Goal: Task Accomplishment & Management: Manage account settings

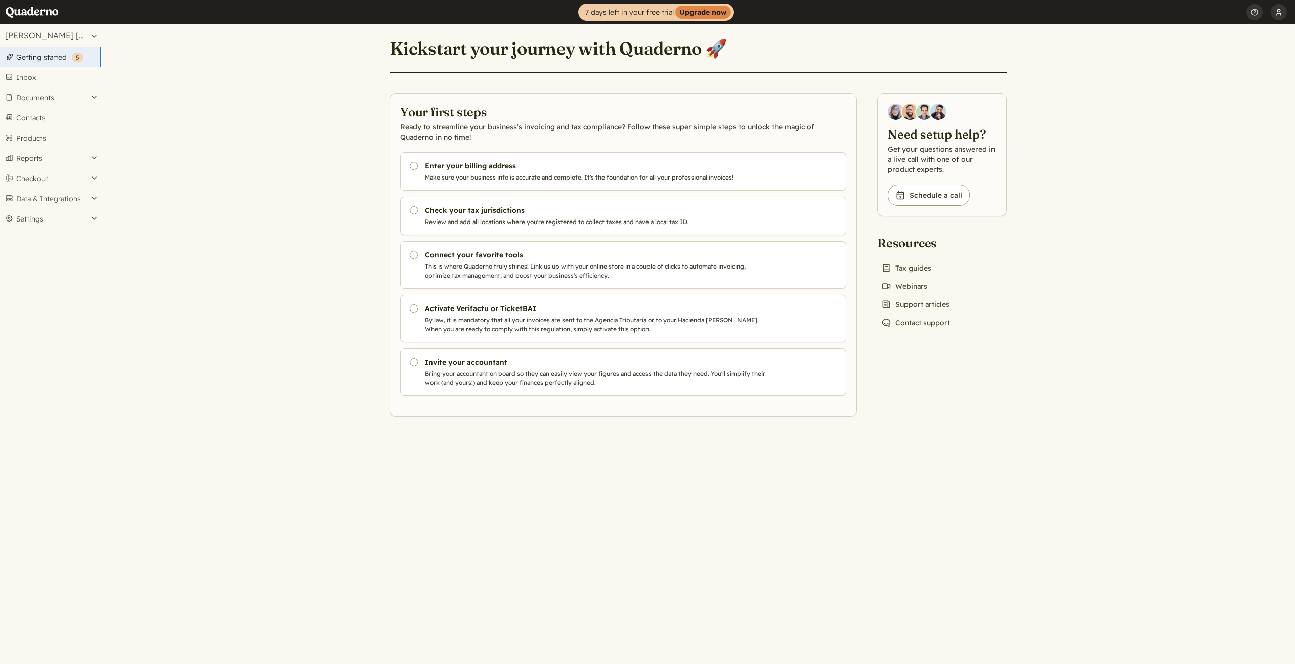
click at [1278, 10] on button "[PERSON_NAME] [PERSON_NAME]" at bounding box center [1278, 12] width 16 height 24
click at [91, 220] on button "Settings" at bounding box center [50, 219] width 101 height 20
click at [51, 275] on link "Preferences" at bounding box center [50, 275] width 101 height 14
click at [1273, 16] on button "[PERSON_NAME] [PERSON_NAME]" at bounding box center [1278, 12] width 16 height 24
click at [1207, 38] on link "Profile" at bounding box center [1215, 36] width 141 height 17
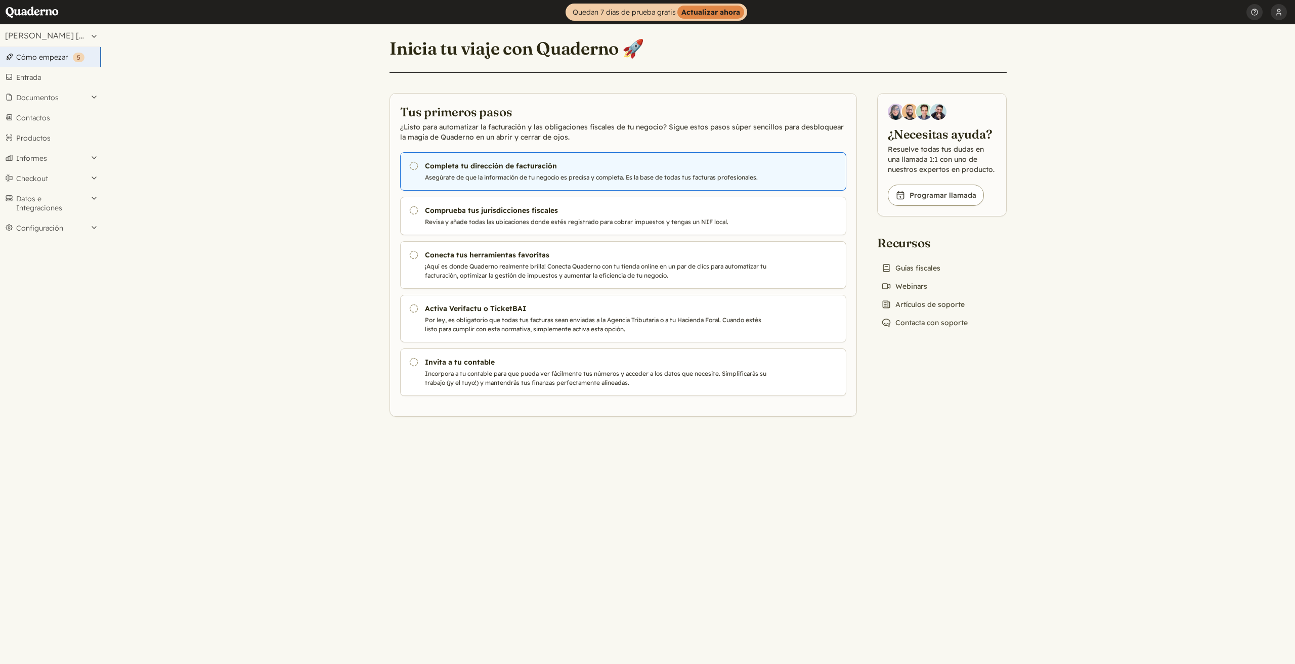
click at [420, 166] on link "Pendiente Completa tu dirección de facturación Asegúrate de que la información …" at bounding box center [623, 171] width 446 height 38
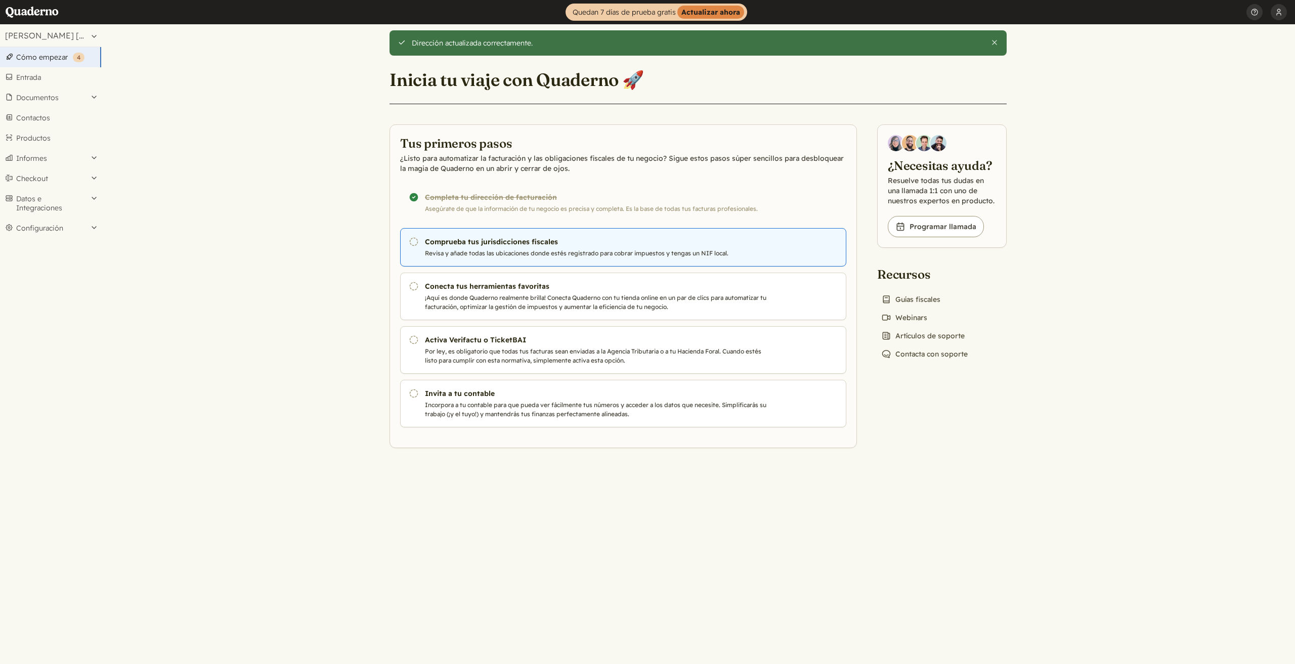
click at [499, 246] on h3 "Comprueba tus jurisdicciones fiscales" at bounding box center [597, 242] width 345 height 10
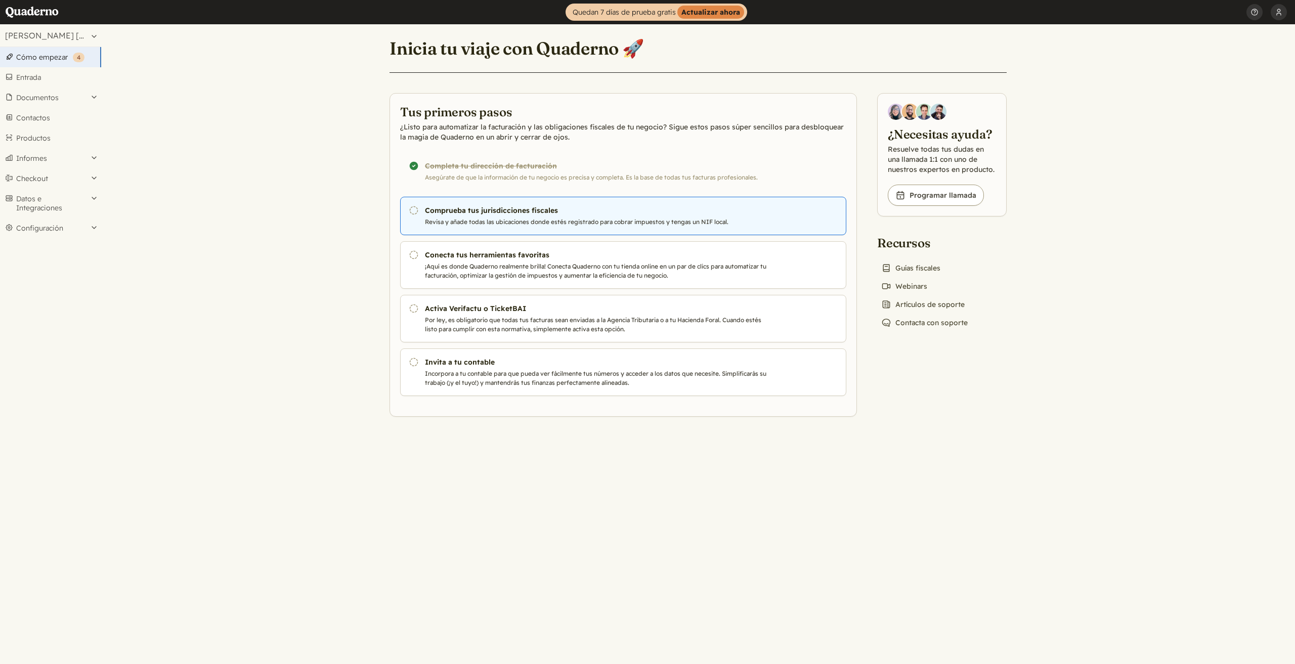
click at [512, 213] on h3 "Comprueba tus jurisdicciones fiscales" at bounding box center [597, 210] width 345 height 10
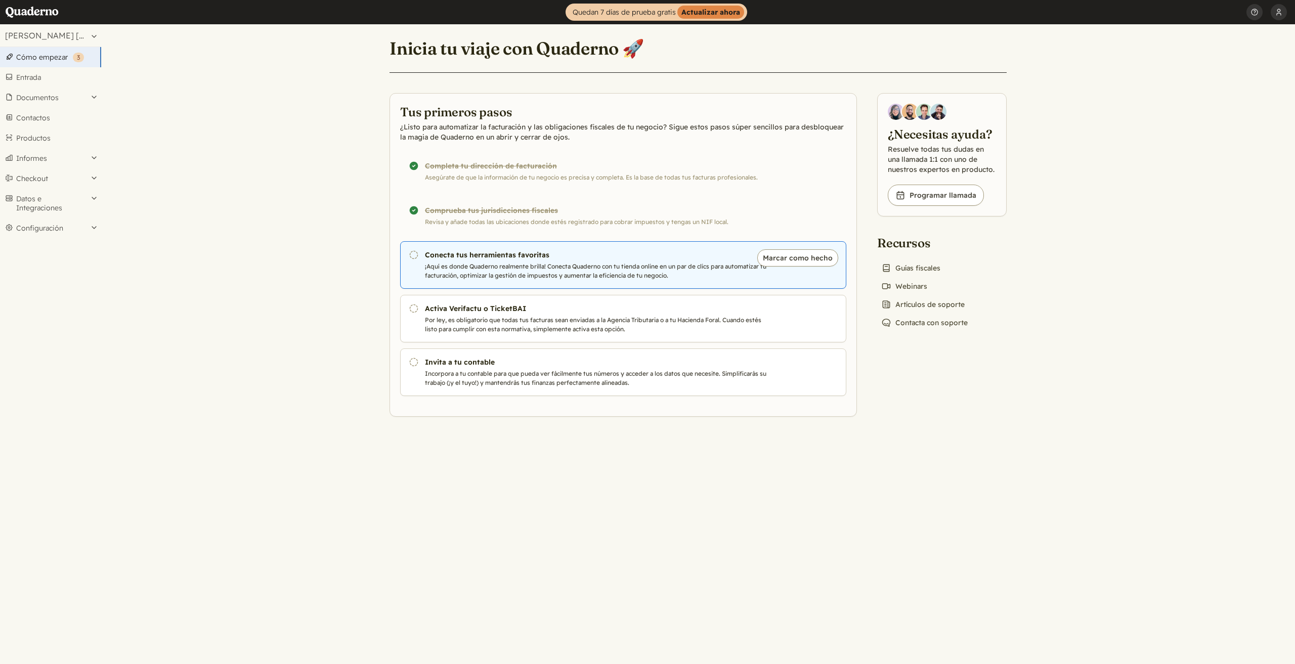
click at [605, 257] on h3 "Conecta tus herramientas favoritas" at bounding box center [597, 255] width 345 height 10
click at [437, 257] on h3 "Conecta tus herramientas favoritas" at bounding box center [597, 255] width 345 height 10
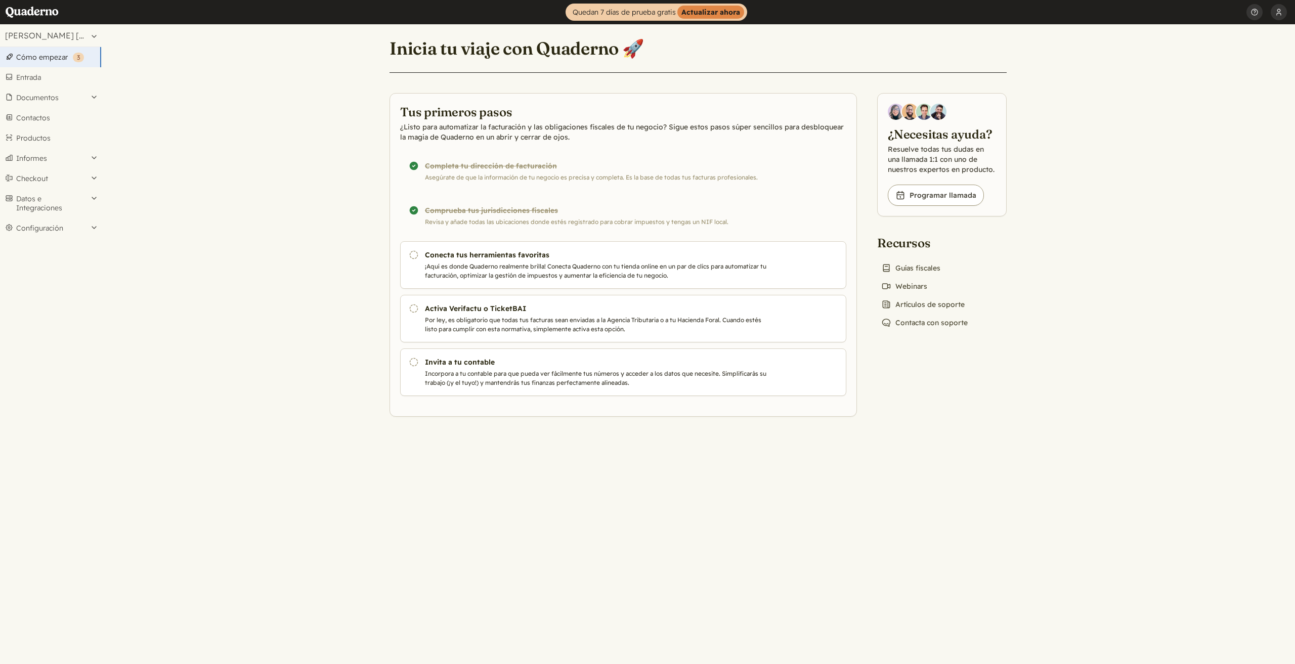
click at [40, 54] on link "Cómo empezar ( 3 )" at bounding box center [50, 57] width 101 height 20
click at [31, 80] on link "Entrada" at bounding box center [50, 77] width 101 height 20
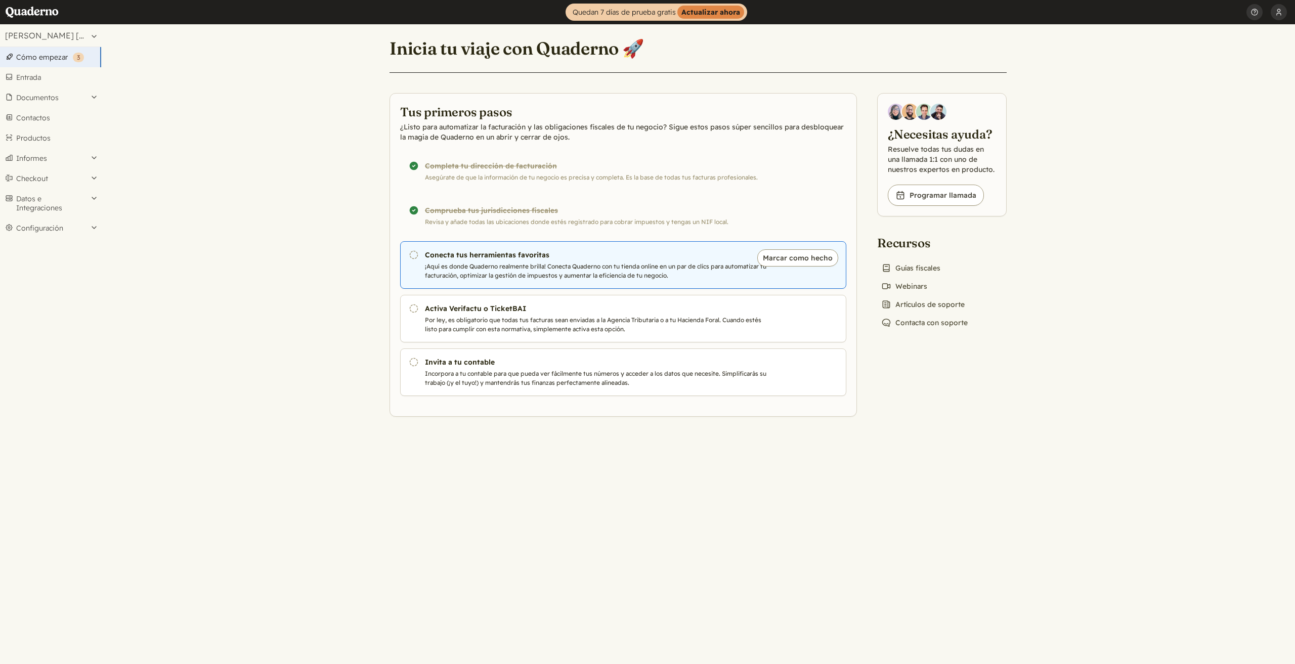
click at [433, 264] on p "¡Aquí es donde Quaderno realmente brilla! Conecta Quaderno con tu tienda online…" at bounding box center [597, 271] width 345 height 18
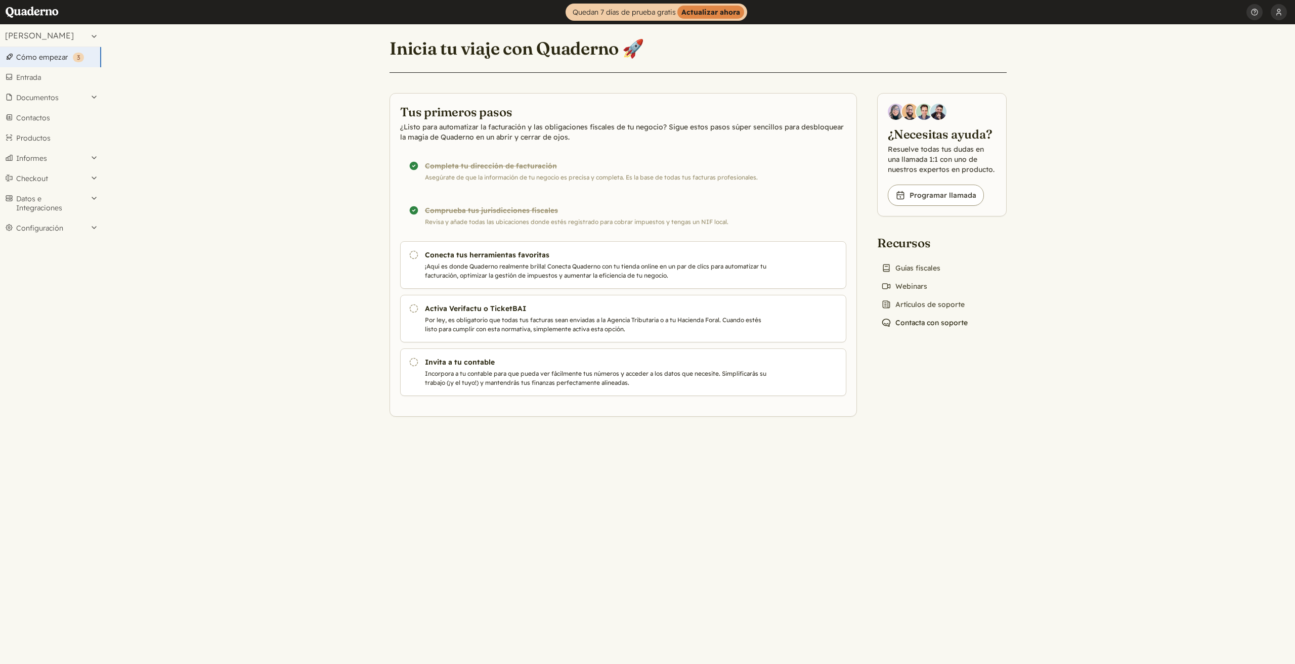
click at [918, 326] on link "Chat icon Contacta con soporte" at bounding box center [924, 323] width 95 height 14
